Goal: Transaction & Acquisition: Download file/media

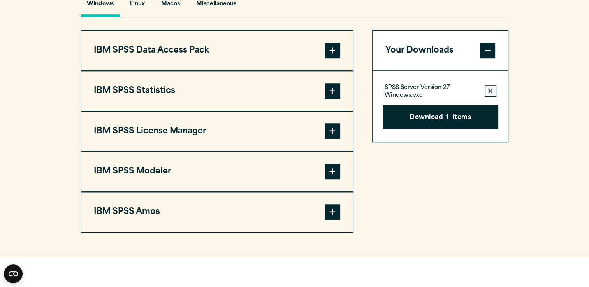
scroll to position [601, 0]
click at [491, 90] on icon "button" at bounding box center [490, 91] width 5 height 5
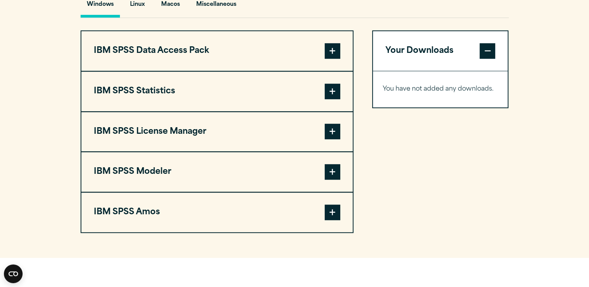
click at [331, 86] on span at bounding box center [333, 92] width 16 height 16
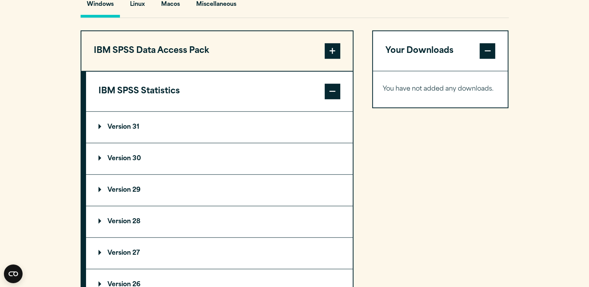
click at [116, 125] on p "Version 31" at bounding box center [119, 127] width 41 height 6
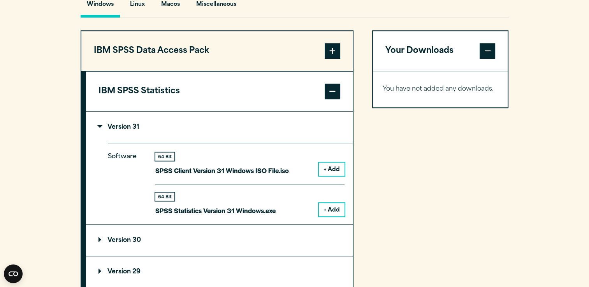
click at [329, 209] on button "+ Add" at bounding box center [332, 209] width 26 height 13
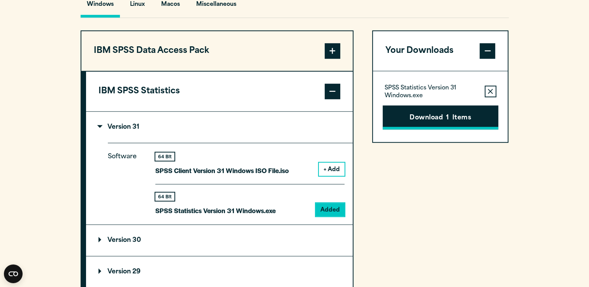
click at [451, 116] on button "Download 1 Items" at bounding box center [441, 118] width 116 height 24
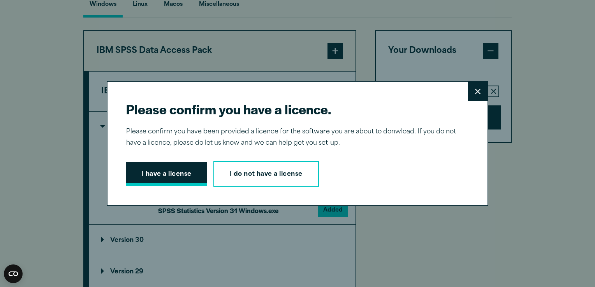
click at [183, 166] on button "I have a license" at bounding box center [166, 174] width 81 height 24
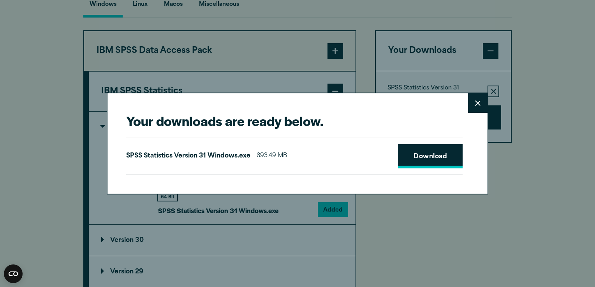
click at [421, 146] on link "Download" at bounding box center [430, 157] width 65 height 24
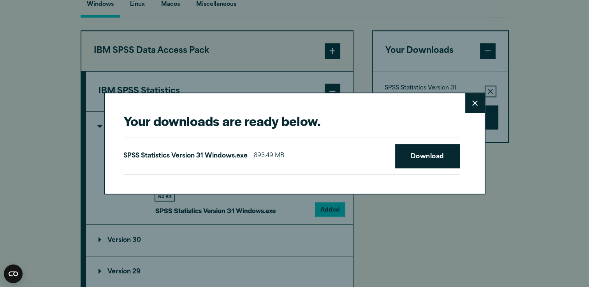
click at [543, 141] on div "Your downloads are ready below. Close SPSS Statistics Version 31 Windows.exe 89…" at bounding box center [294, 143] width 589 height 287
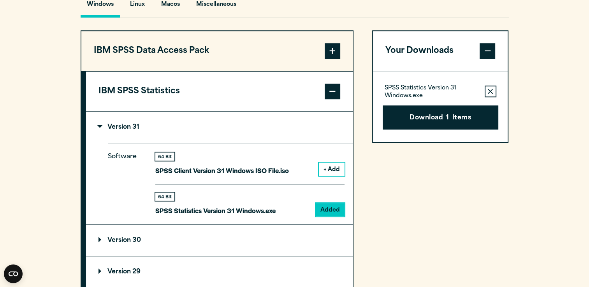
click at [328, 89] on span at bounding box center [333, 92] width 16 height 16
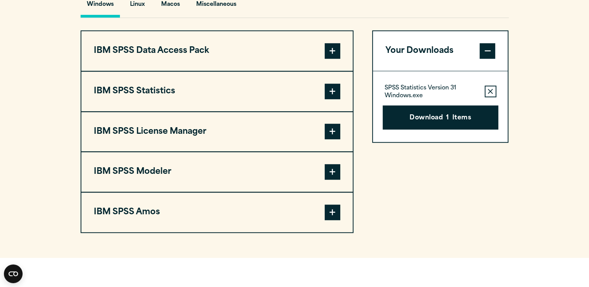
click at [326, 90] on span at bounding box center [333, 92] width 16 height 16
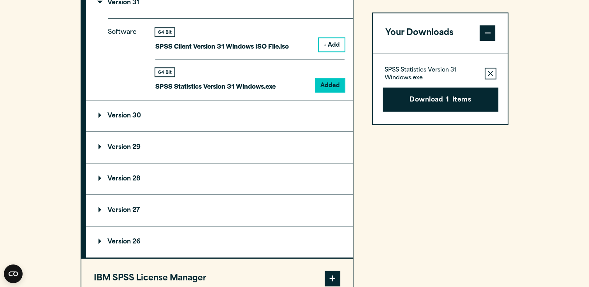
scroll to position [728, 0]
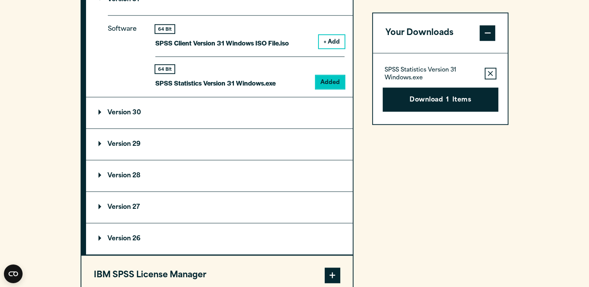
click at [281, 141] on summary "Version 29" at bounding box center [219, 144] width 267 height 31
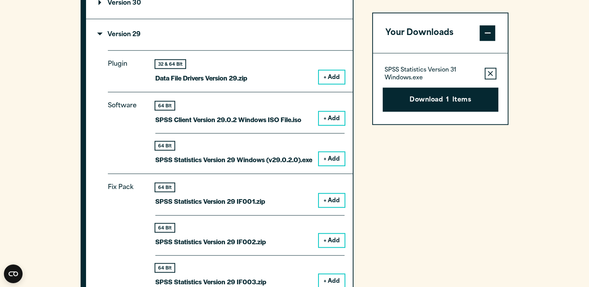
scroll to position [839, 0]
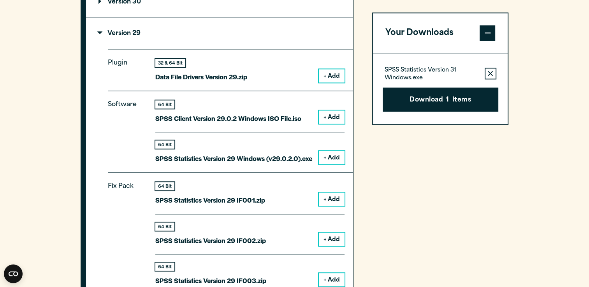
click at [338, 156] on button "+ Add" at bounding box center [332, 157] width 26 height 13
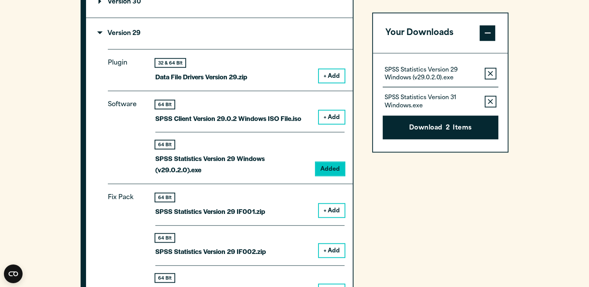
click at [491, 100] on icon "button" at bounding box center [490, 101] width 5 height 5
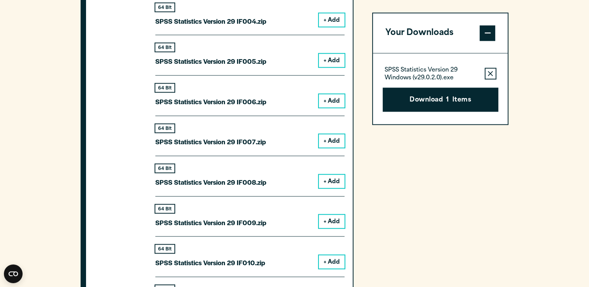
scroll to position [1151, 0]
click at [431, 103] on button "Download 1 Items" at bounding box center [441, 100] width 116 height 24
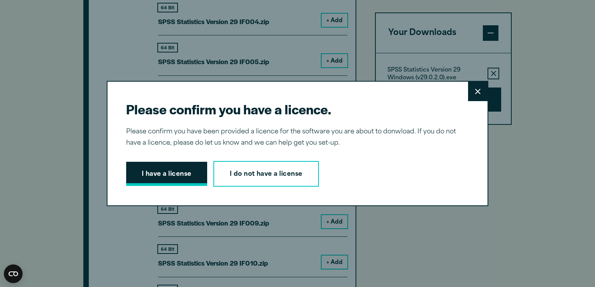
click at [171, 177] on button "I have a license" at bounding box center [166, 174] width 81 height 24
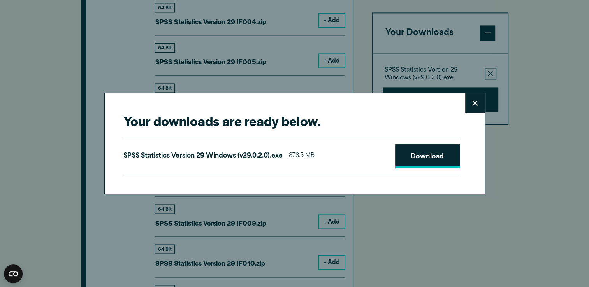
click at [427, 158] on link "Download" at bounding box center [427, 157] width 65 height 24
